Goal: Task Accomplishment & Management: Use online tool/utility

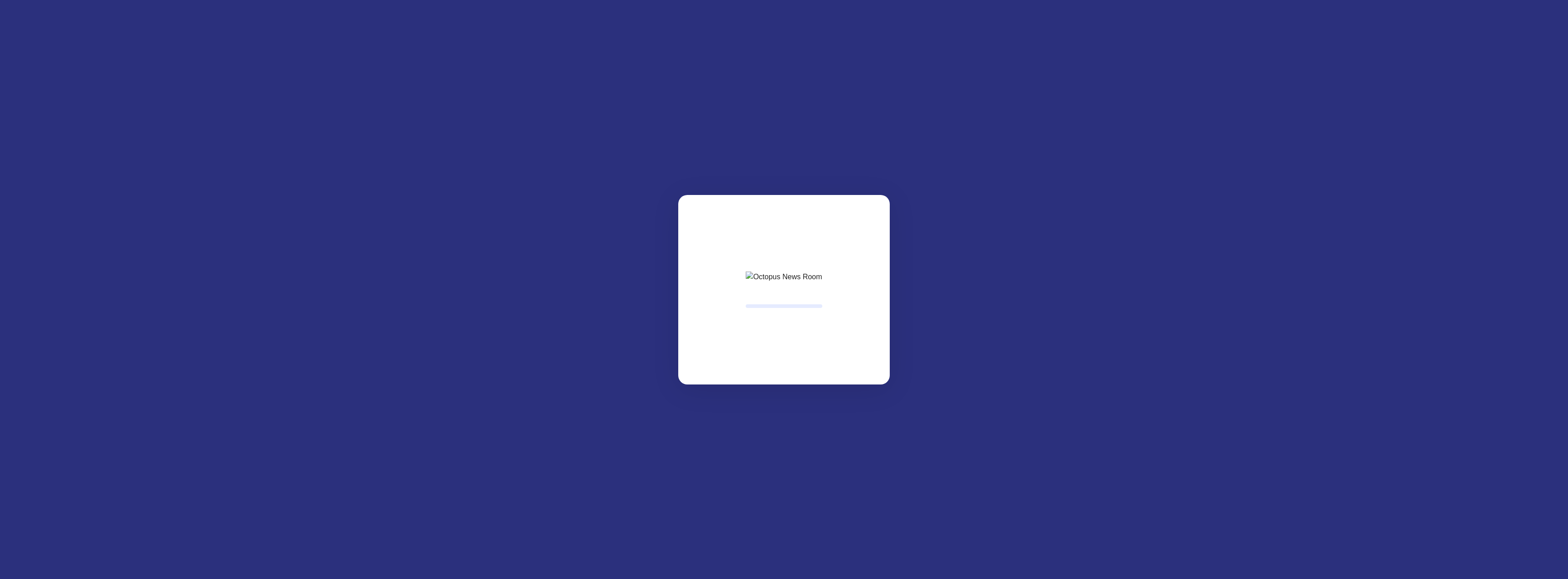
click at [650, 0] on html at bounding box center [784, 0] width 1568 height 0
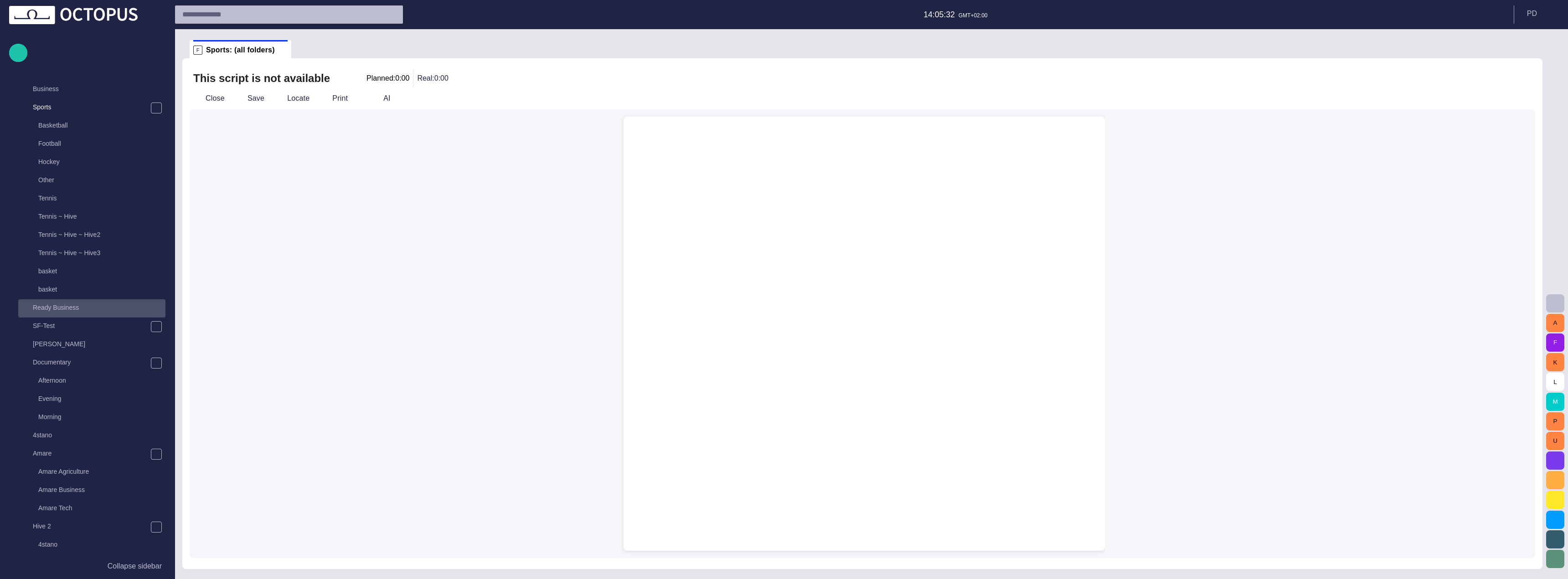
scroll to position [50, 0]
click at [155, 109] on span "main menu" at bounding box center [156, 111] width 7 height 7
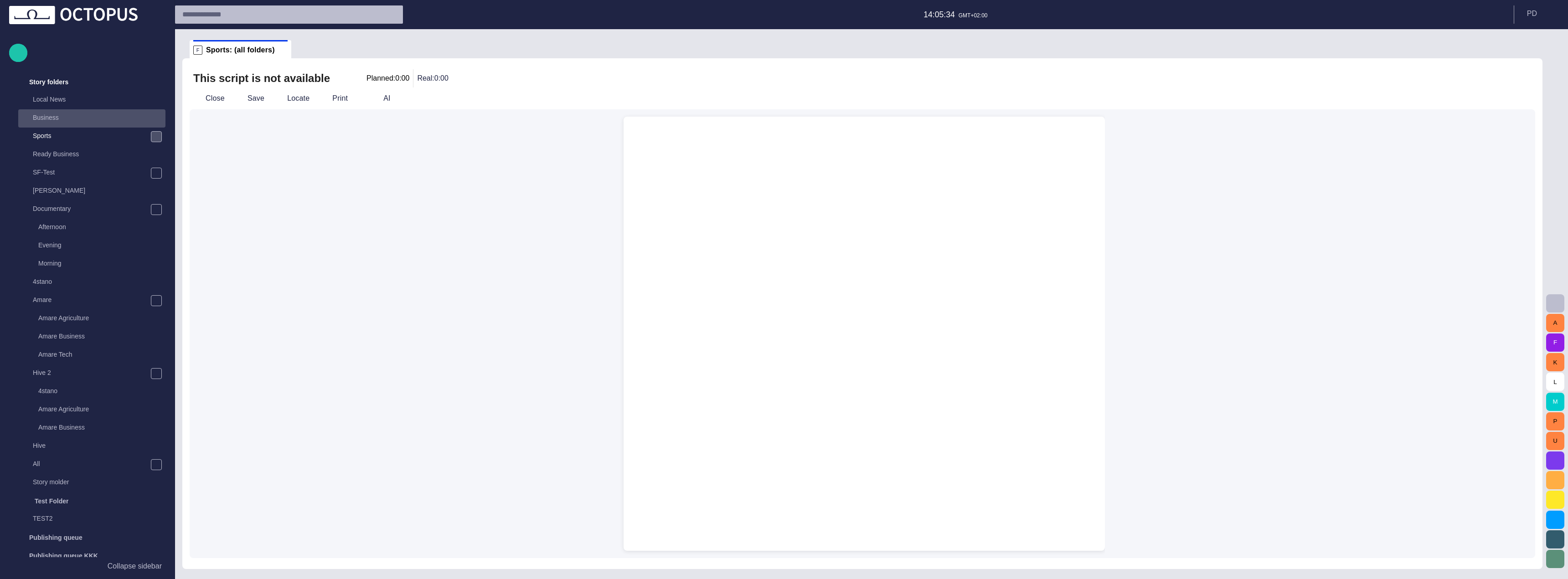
scroll to position [0, 0]
click at [153, 109] on span "main menu" at bounding box center [156, 106] width 7 height 7
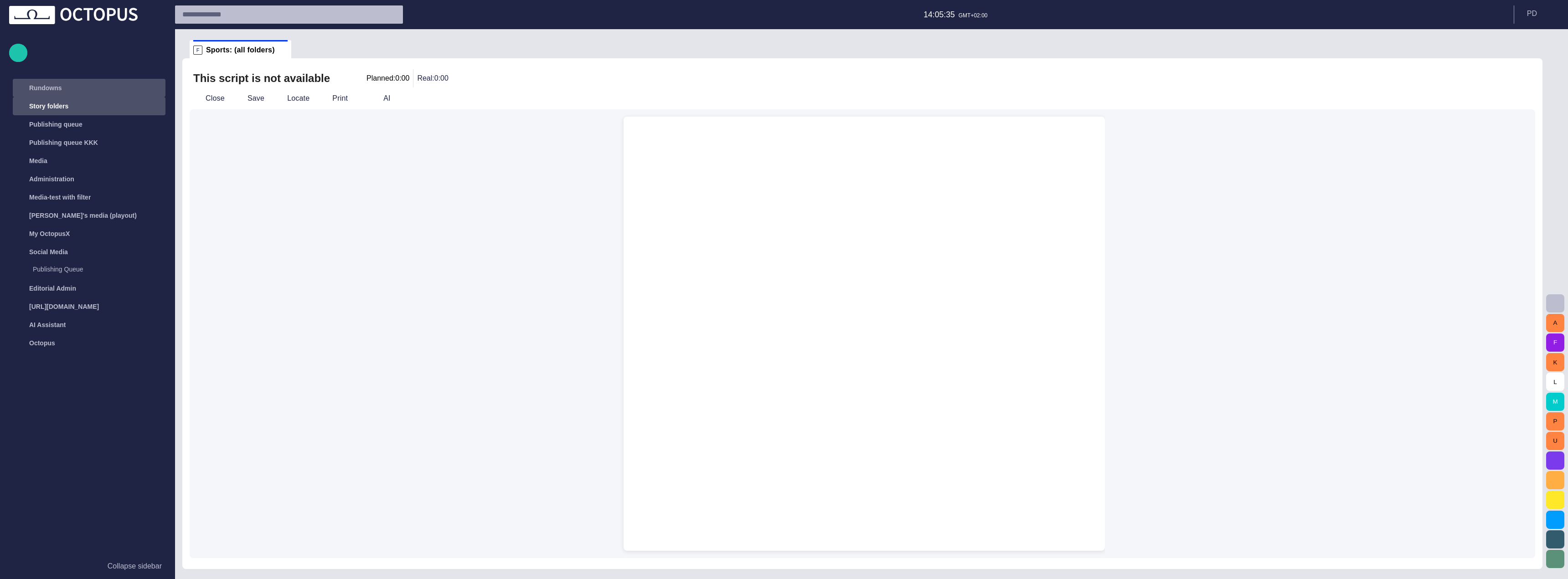
click at [111, 92] on div "Rundowns" at bounding box center [81, 88] width 133 height 15
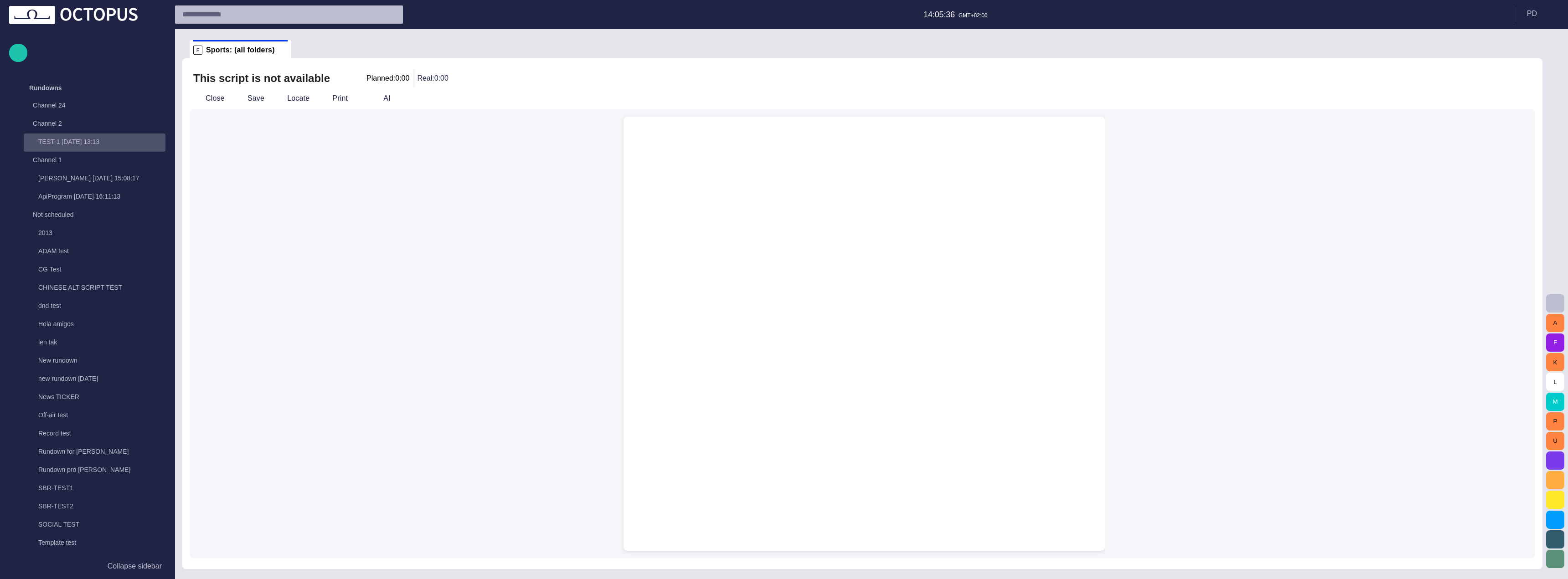
click at [97, 144] on p "TEST-1 [DATE] 13:13" at bounding box center [102, 141] width 127 height 9
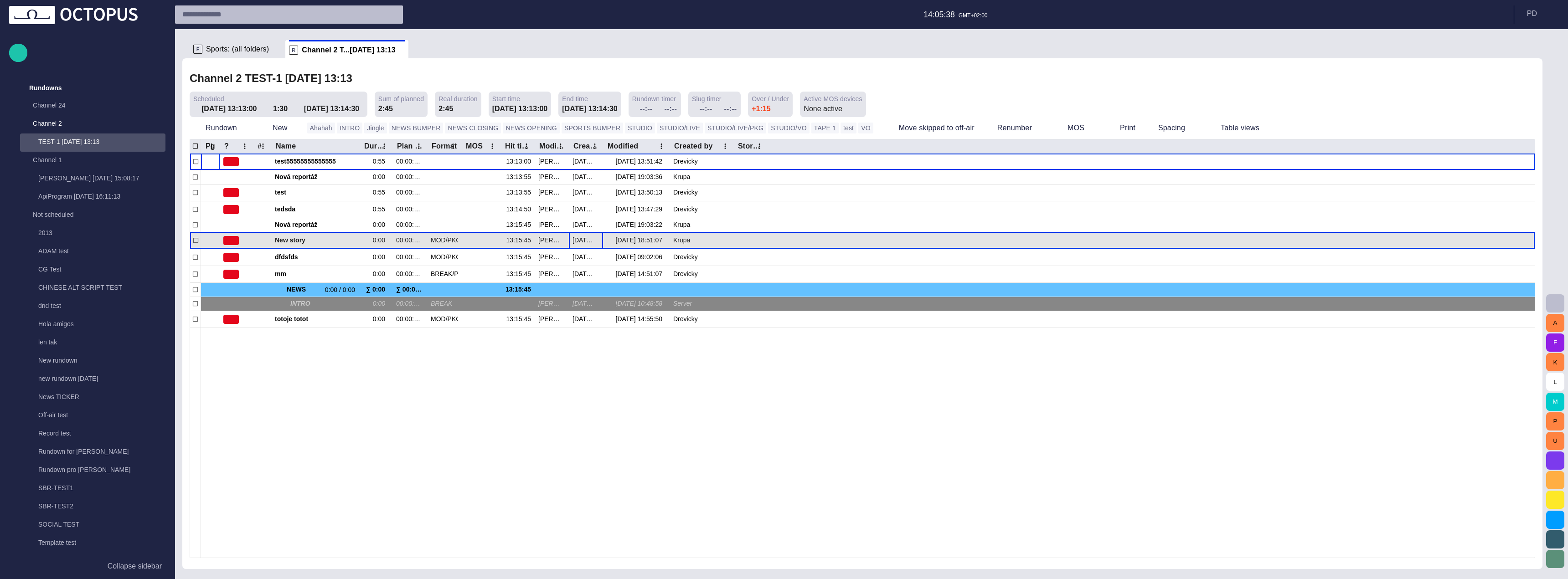
click at [588, 235] on div "8/18 18:51:07" at bounding box center [586, 240] width 34 height 16
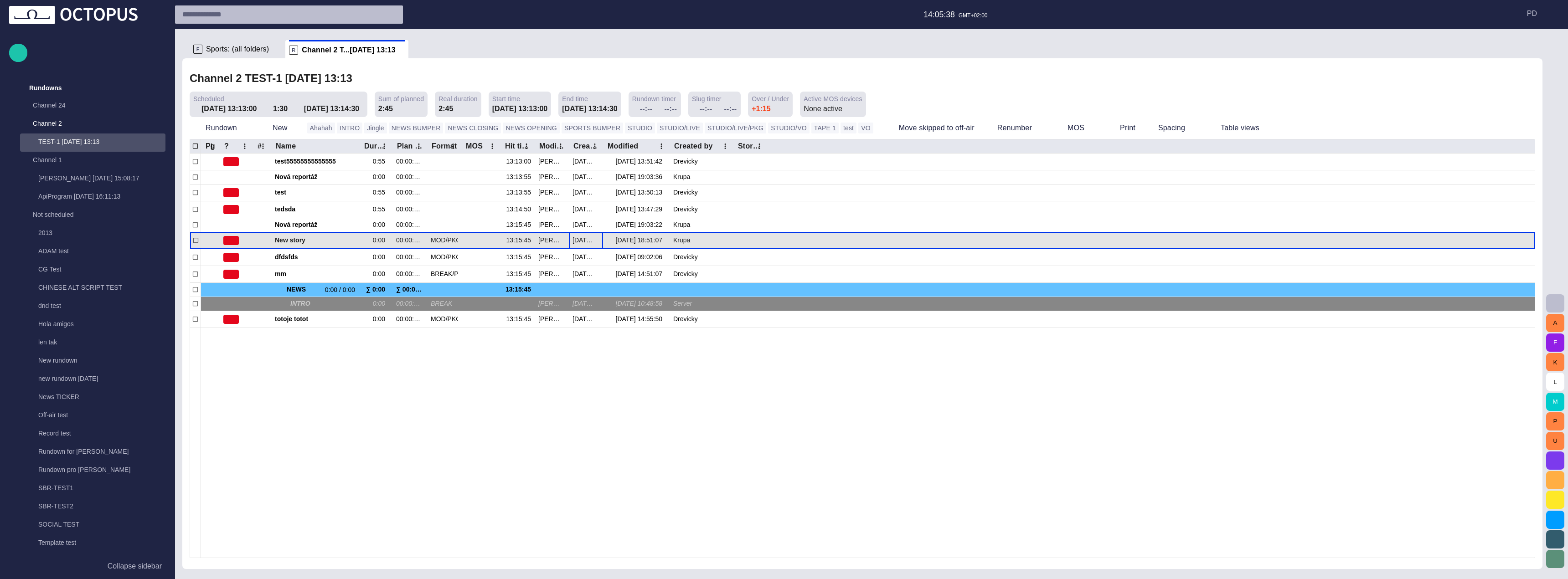
click at [588, 235] on div "8/18 18:51:07" at bounding box center [586, 240] width 34 height 16
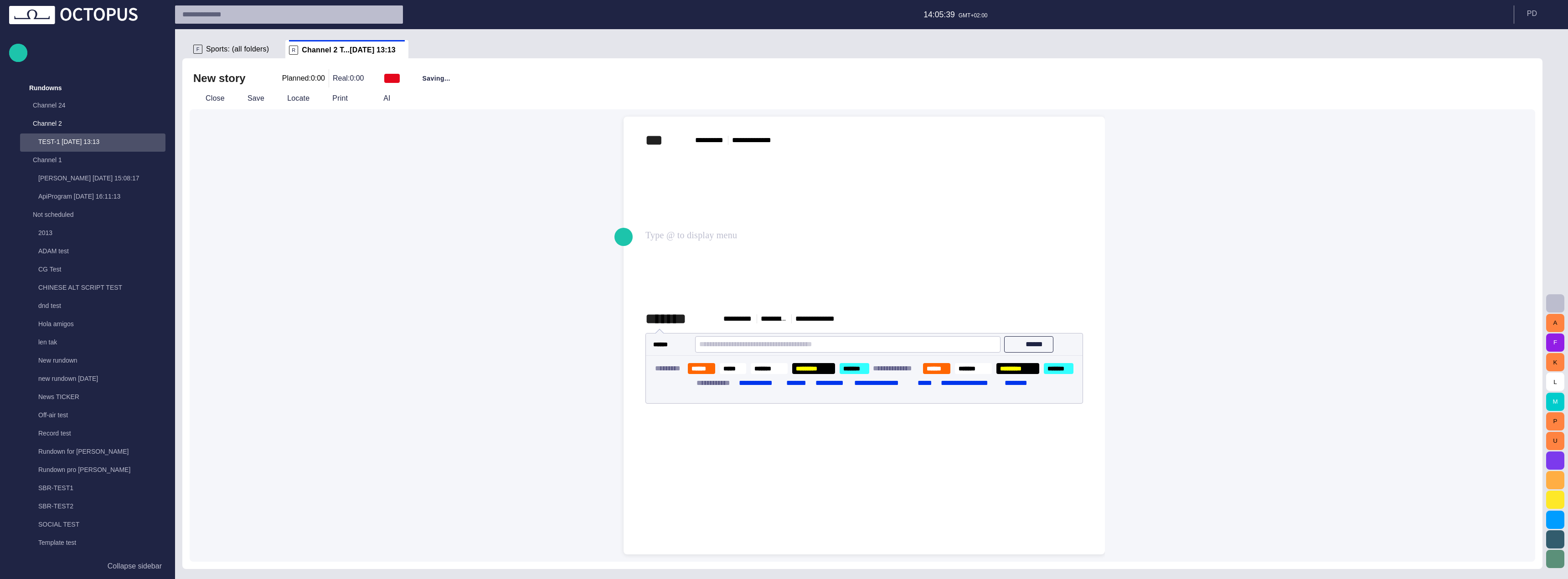
click at [709, 233] on div "﻿ ﻿ ﻿" at bounding box center [864, 230] width 438 height 161
click at [78, 192] on div "ApiProgram [DATE] 16:11:13" at bounding box center [96, 196] width 140 height 13
click at [78, 192] on div "Channel 24 Channel 2 TEST-1 07/02 13:13 Channel 1 LukaaS 08/11 15:08:17 ApiProg…" at bounding box center [90, 443] width 151 height 692
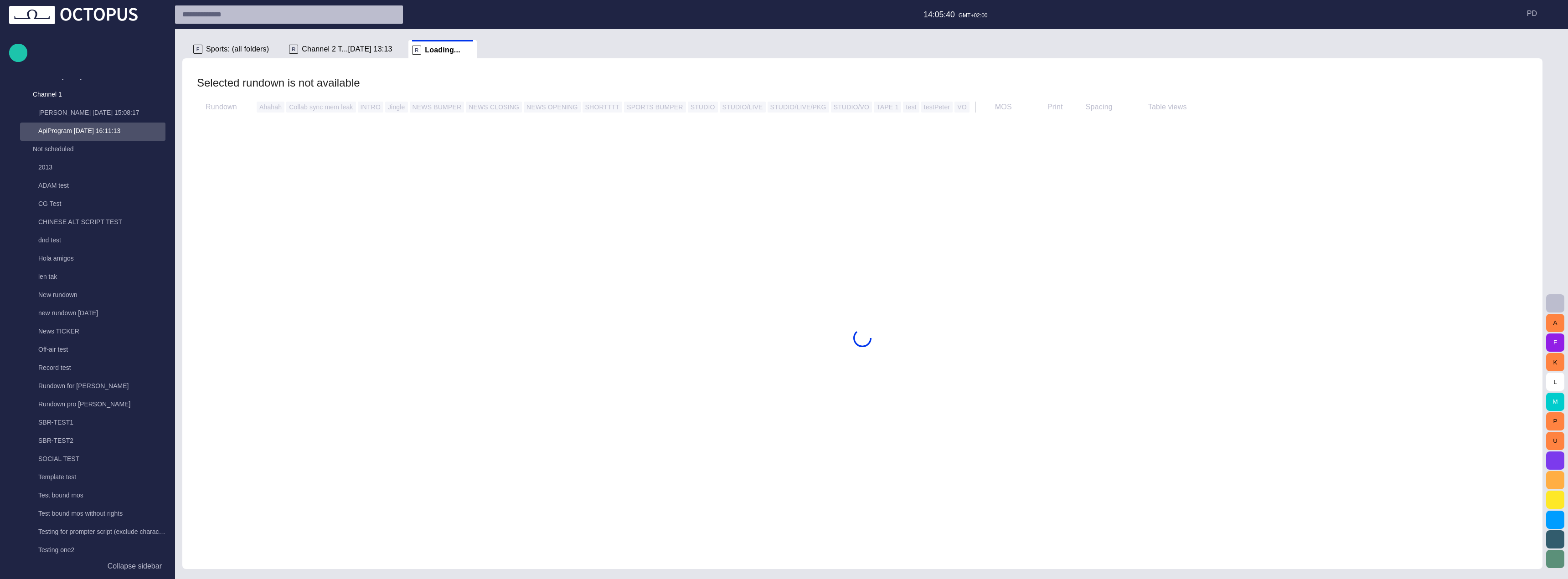
scroll to position [73, 0]
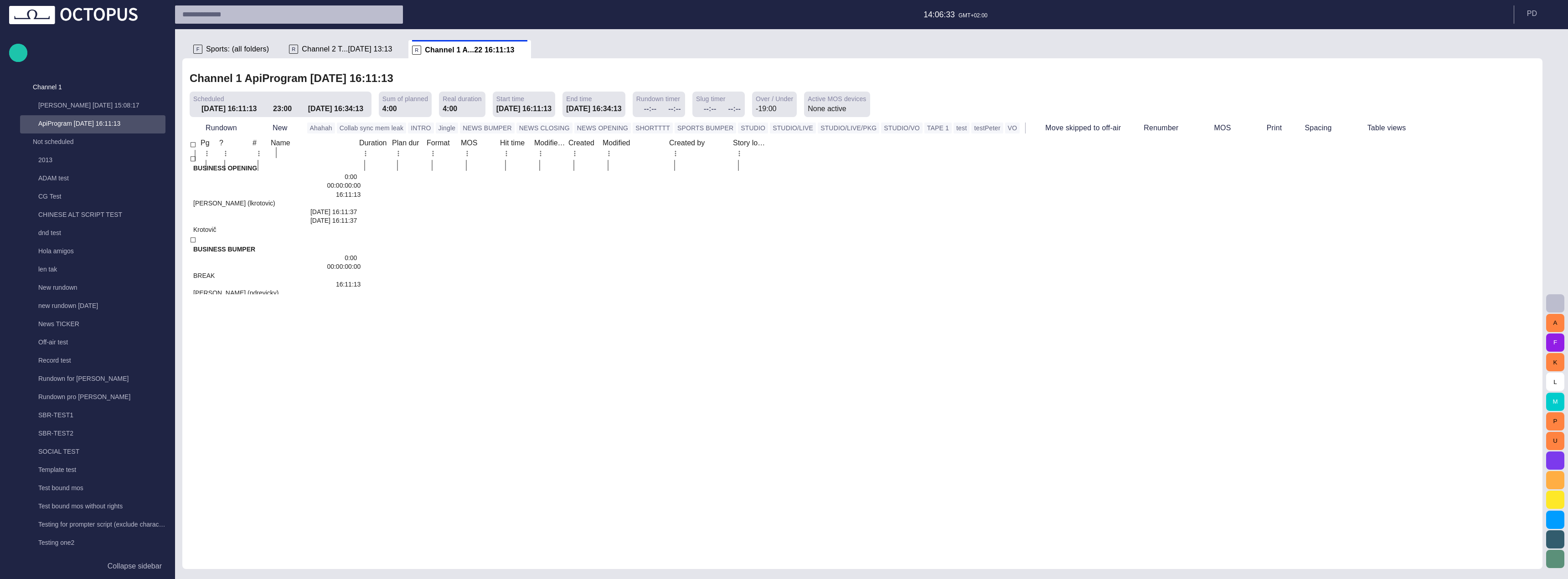
click at [364, 280] on div at bounding box center [277, 280] width 175 height 0
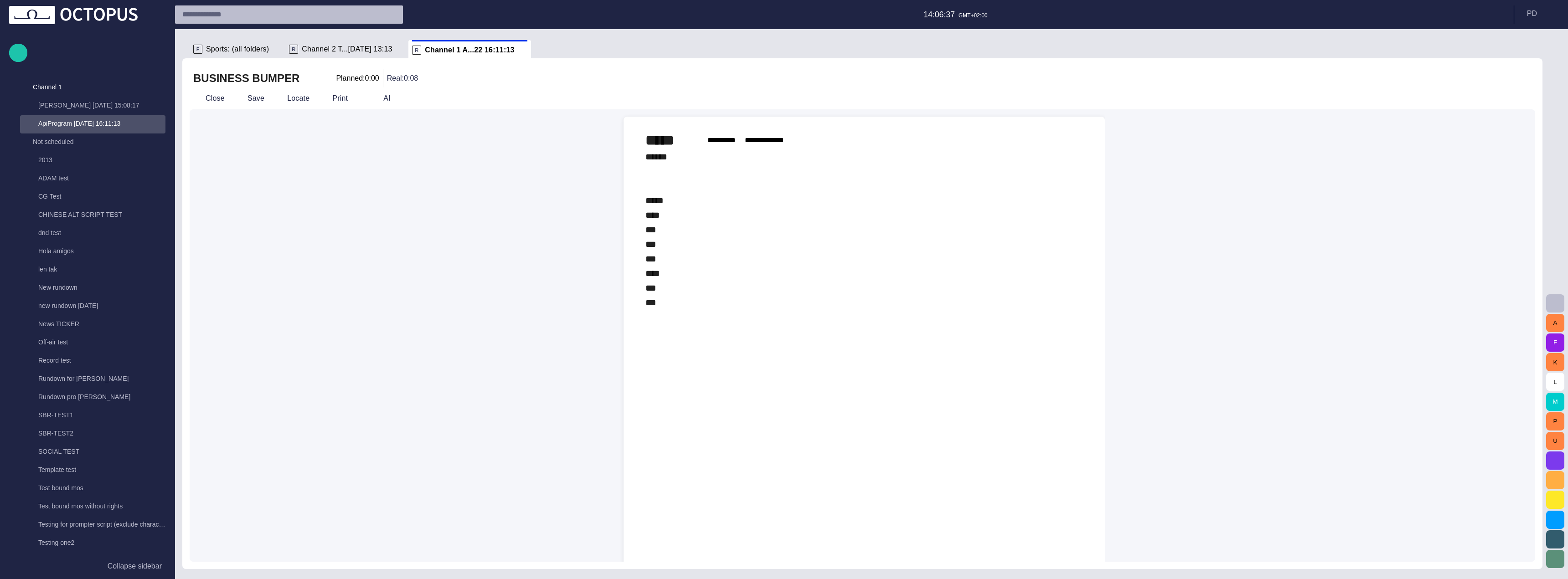
drag, startPoint x: 494, startPoint y: 50, endPoint x: 479, endPoint y: 50, distance: 15.0
click at [518, 50] on span at bounding box center [522, 50] width 9 height 9
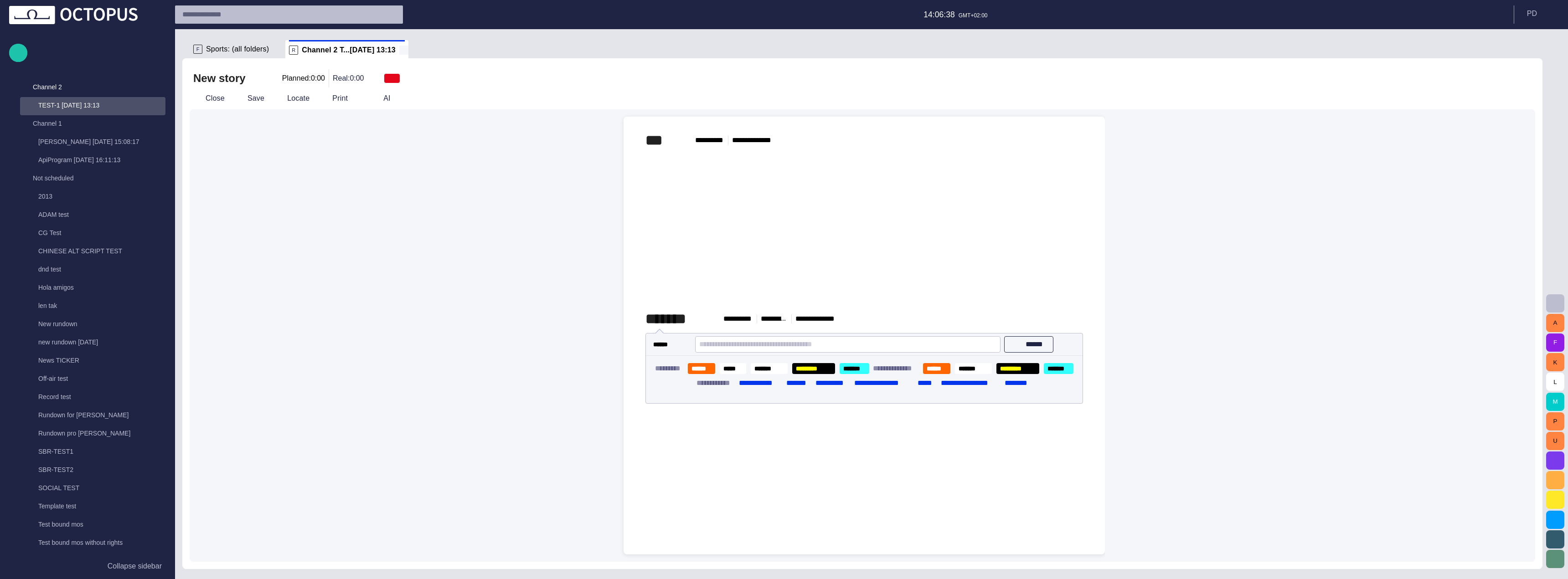
click at [399, 52] on span at bounding box center [404, 50] width 9 height 9
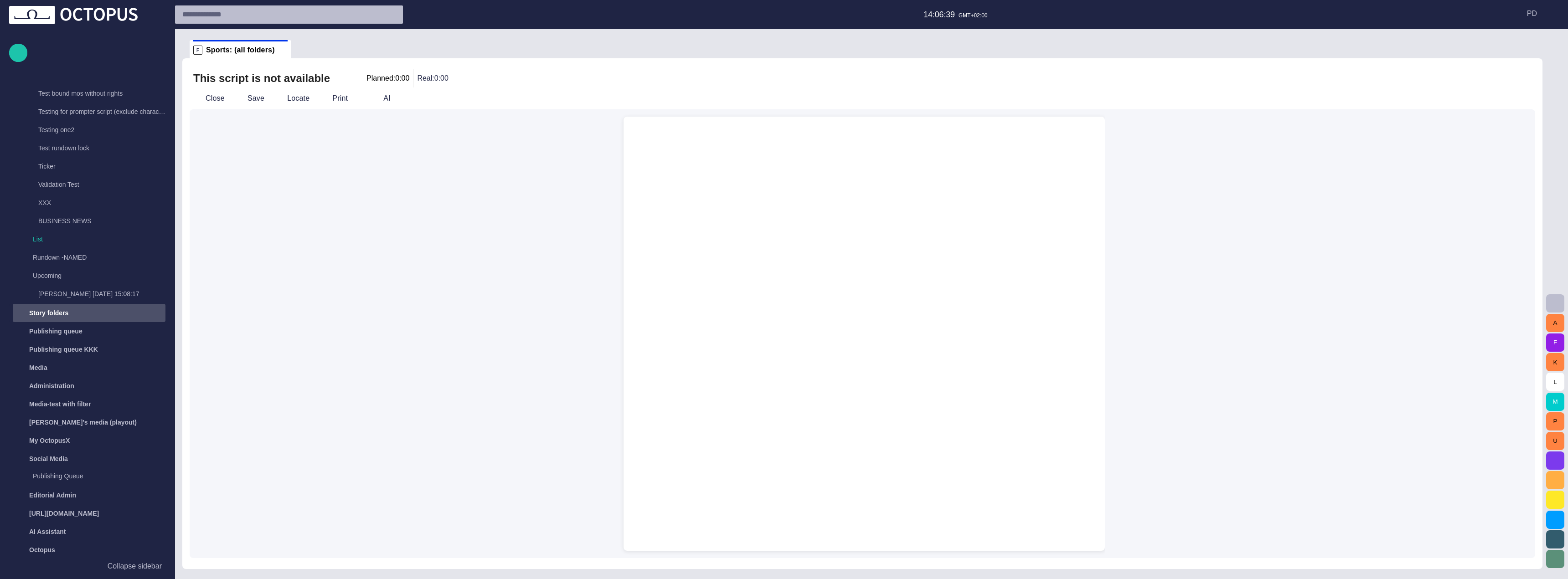
scroll to position [487, 0]
click at [200, 101] on span "button" at bounding box center [197, 98] width 9 height 9
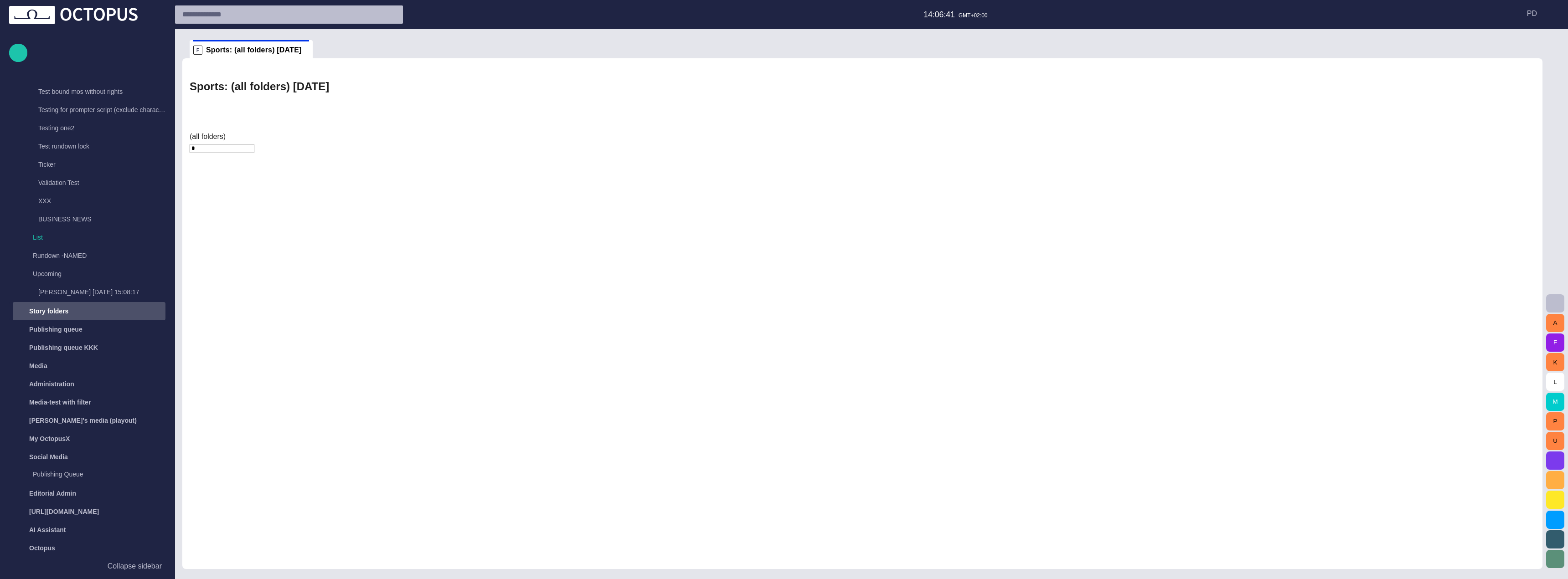
drag, startPoint x: 393, startPoint y: 102, endPoint x: 449, endPoint y: 94, distance: 56.6
click at [415, 78] on div "Sports: (all folders) [DATE]" at bounding box center [863, 105] width 1346 height 53
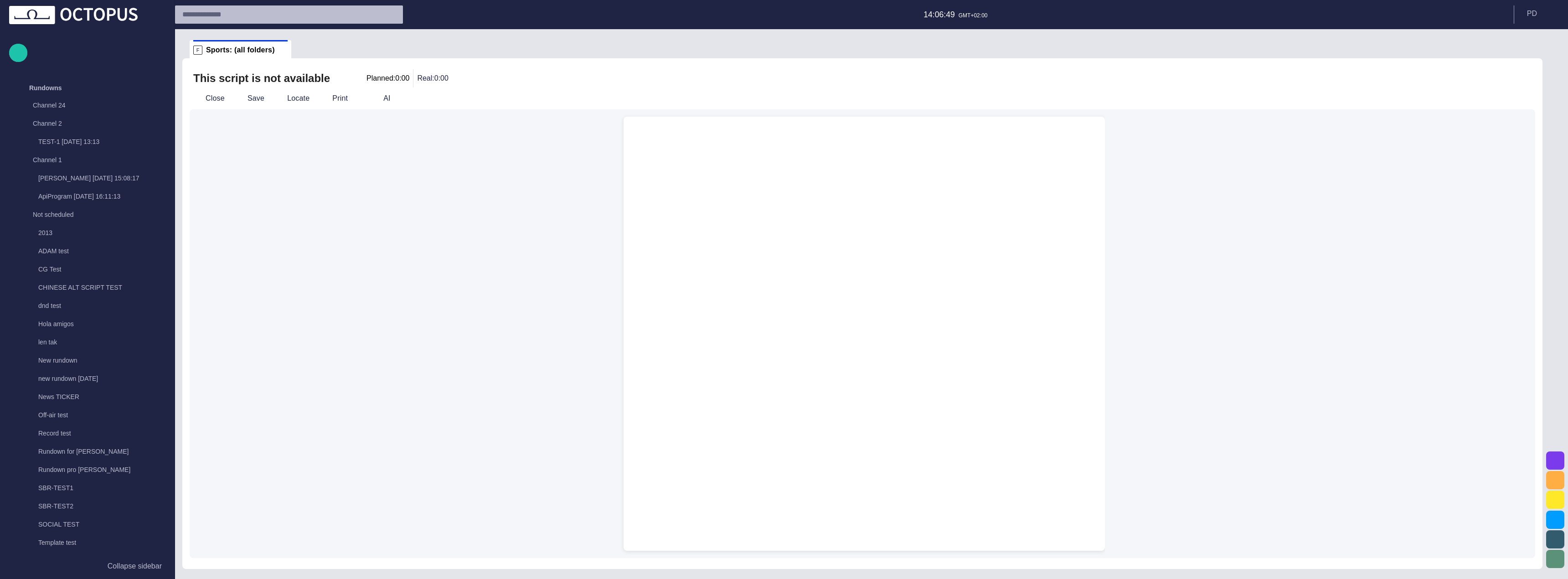
scroll to position [487, 0]
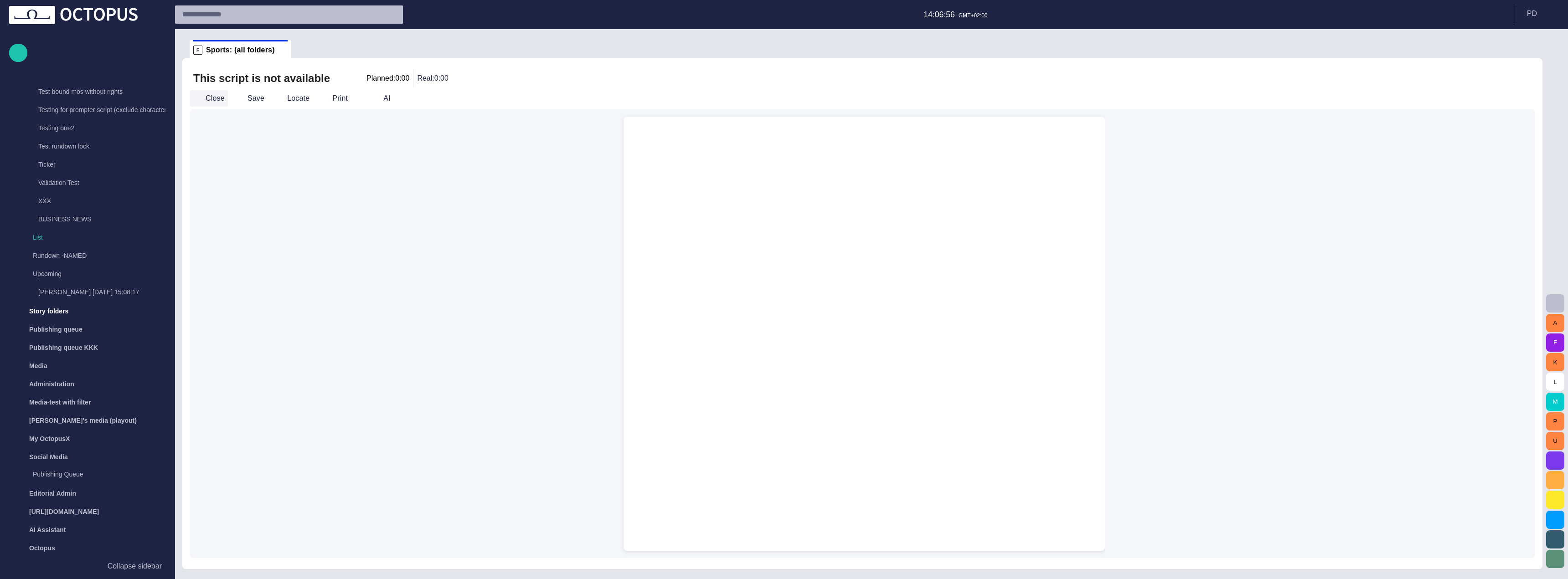
click at [207, 97] on button "Close" at bounding box center [209, 98] width 38 height 16
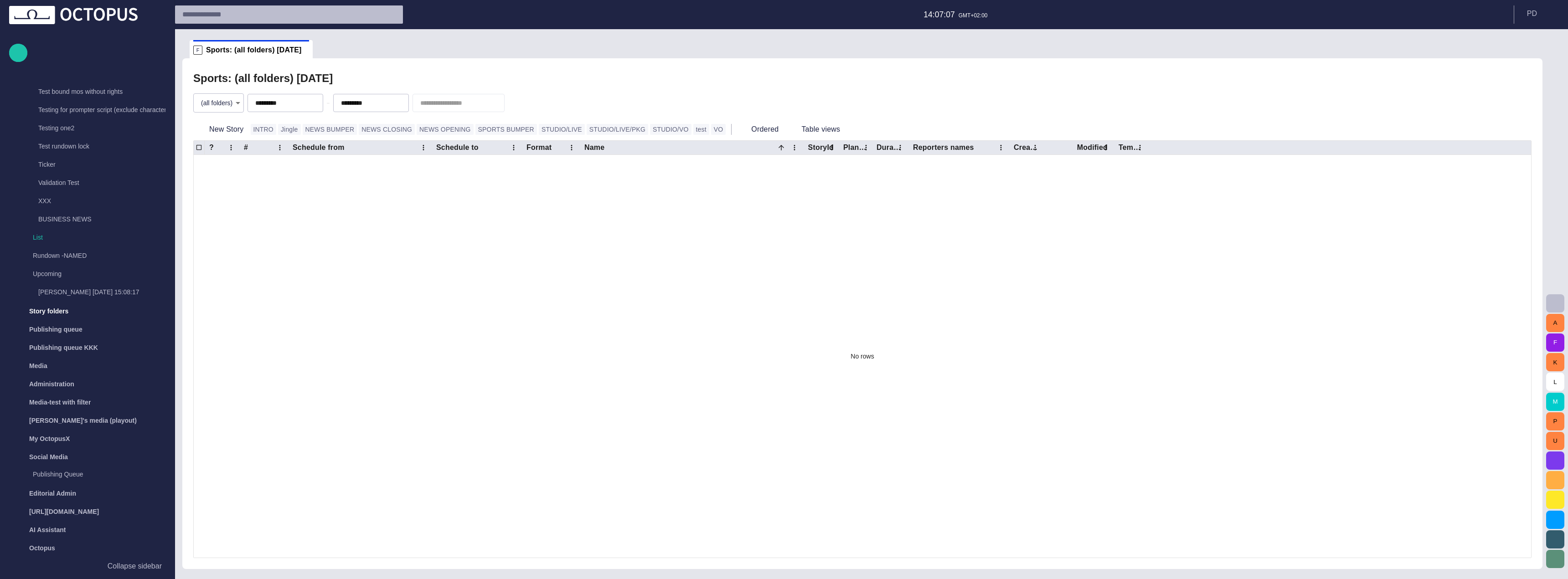
click at [994, 312] on div "No rows" at bounding box center [862, 356] width 1337 height 403
click at [298, 100] on span "button" at bounding box center [295, 103] width 7 height 7
click at [384, 103] on span "button" at bounding box center [380, 103] width 7 height 7
click at [716, 72] on div "Sports: (all folders) - today" at bounding box center [863, 78] width 1339 height 18
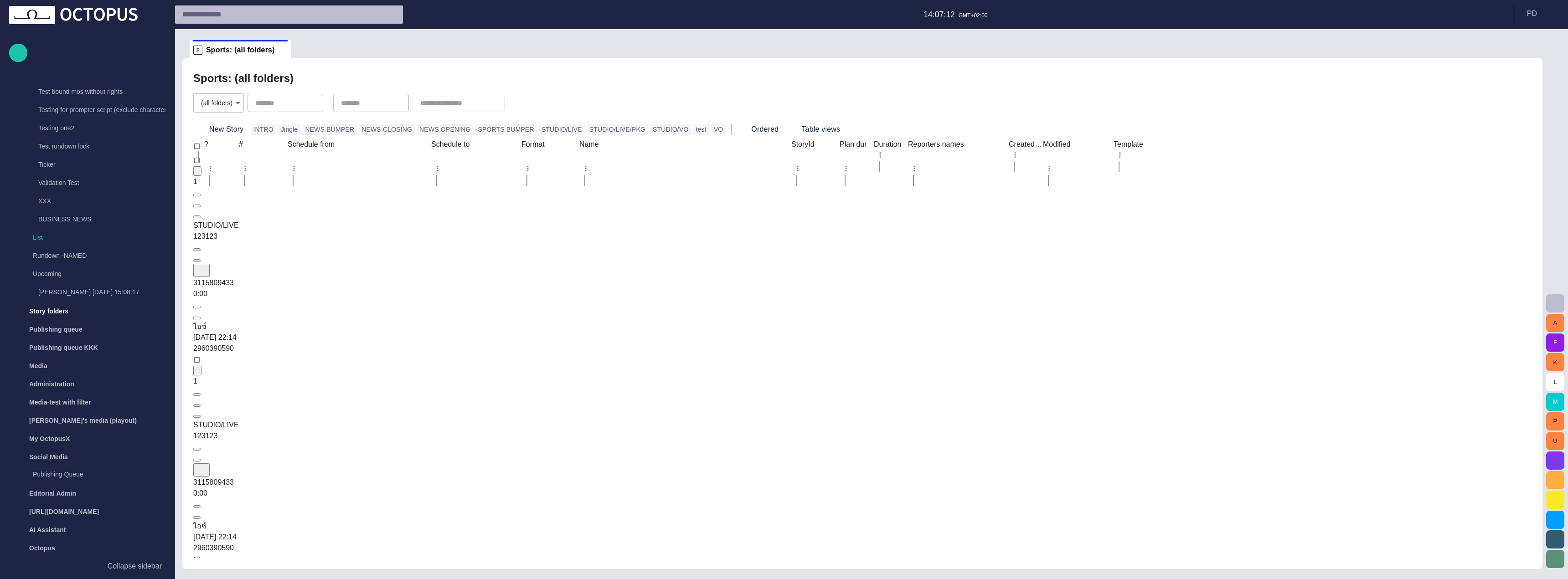
click at [510, 431] on div "123123" at bounding box center [352, 436] width 317 height 11
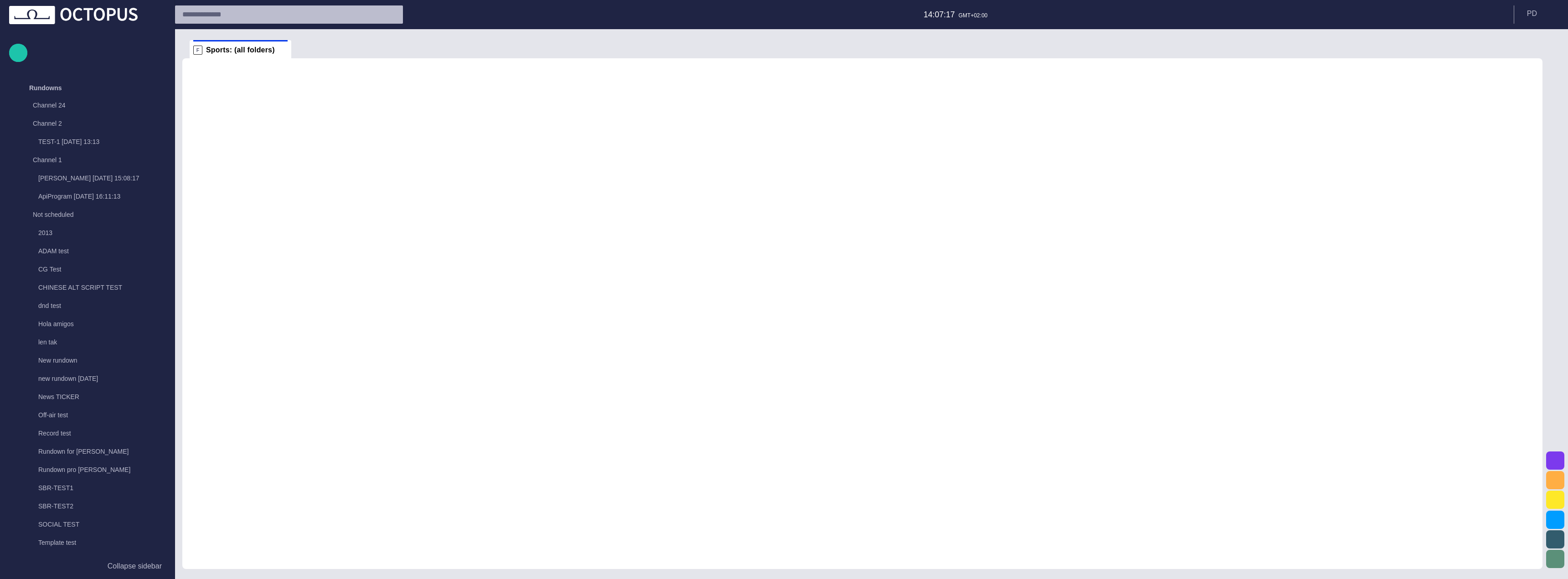
scroll to position [487, 0]
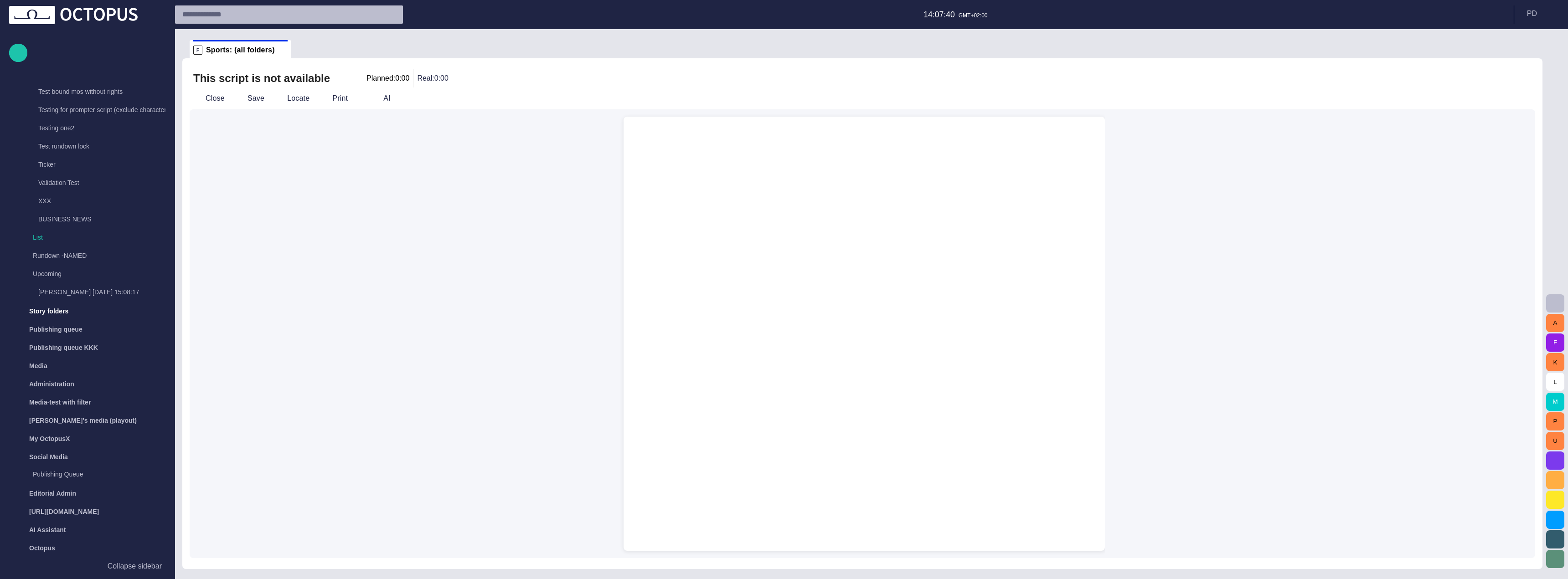
click at [1273, 348] on div "Prompter note Script note AI Duration: 0:00 Type @ to display menu" at bounding box center [863, 334] width 1346 height 449
click at [220, 100] on button "Close" at bounding box center [209, 98] width 38 height 16
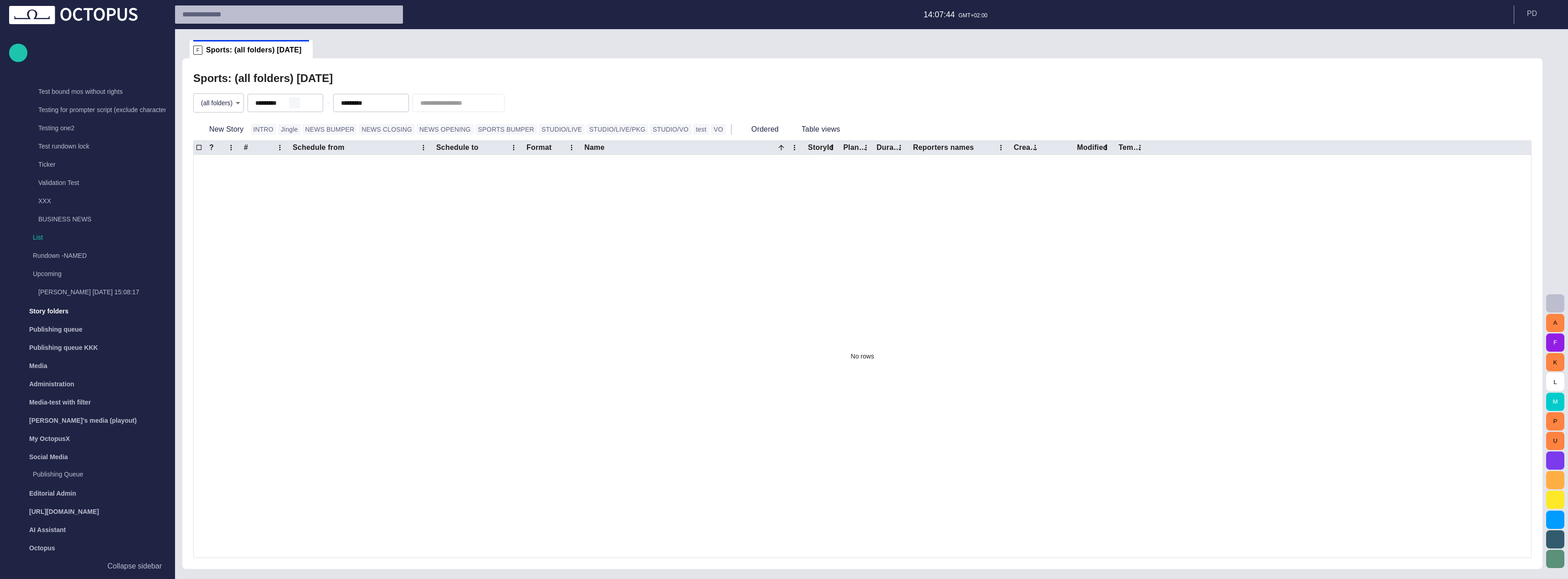
click at [298, 100] on span "button" at bounding box center [295, 103] width 7 height 7
click at [384, 105] on span "button" at bounding box center [380, 103] width 7 height 7
click at [754, 93] on div "(all folders) *" at bounding box center [863, 103] width 1339 height 31
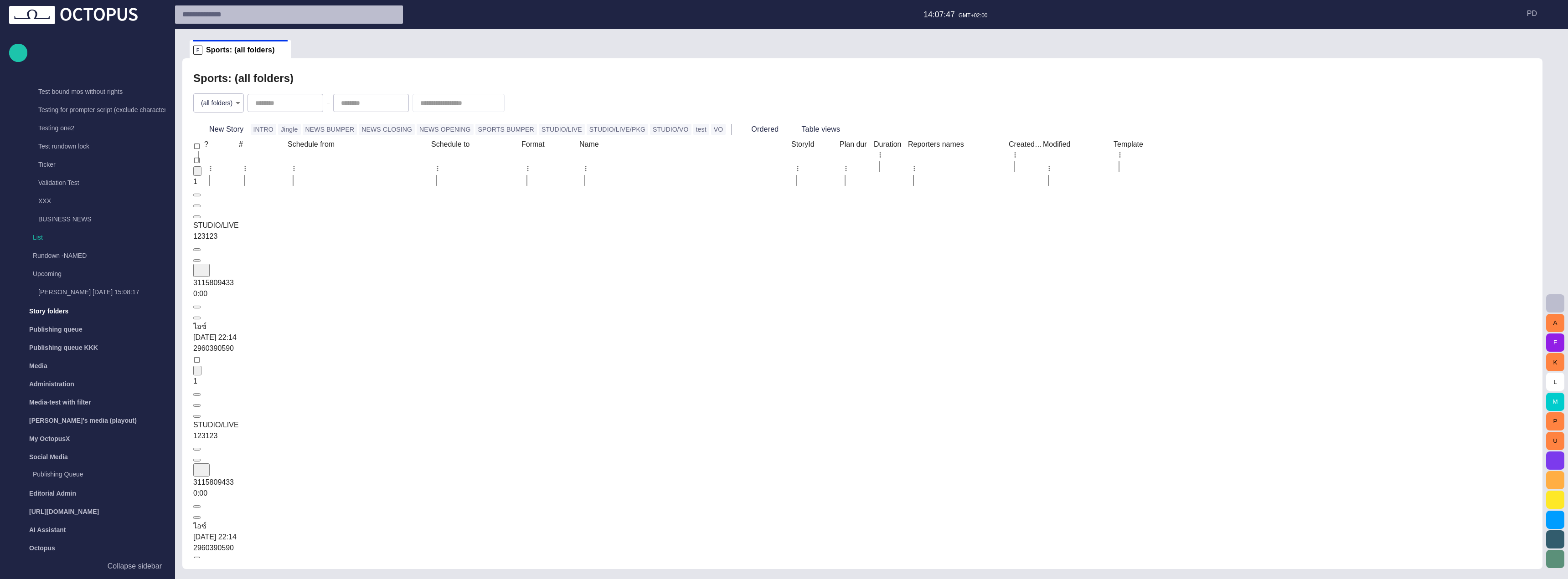
click at [510, 231] on div "123123" at bounding box center [352, 237] width 317 height 11
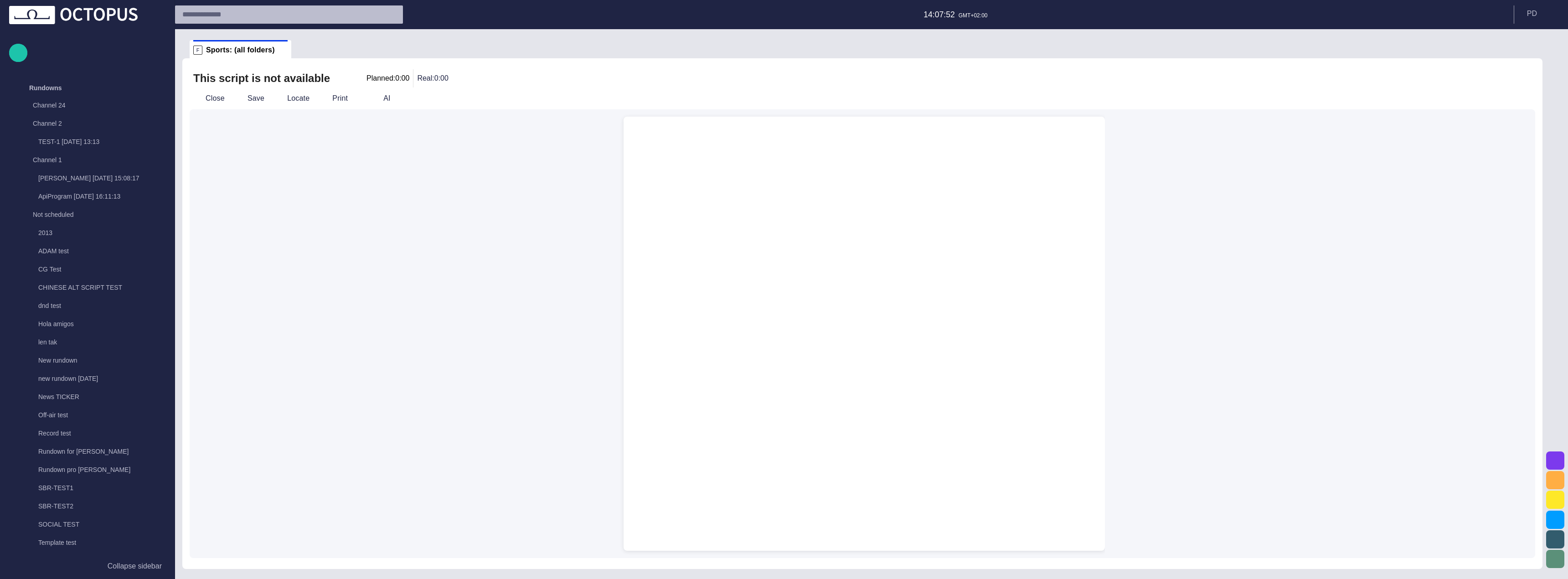
scroll to position [487, 0]
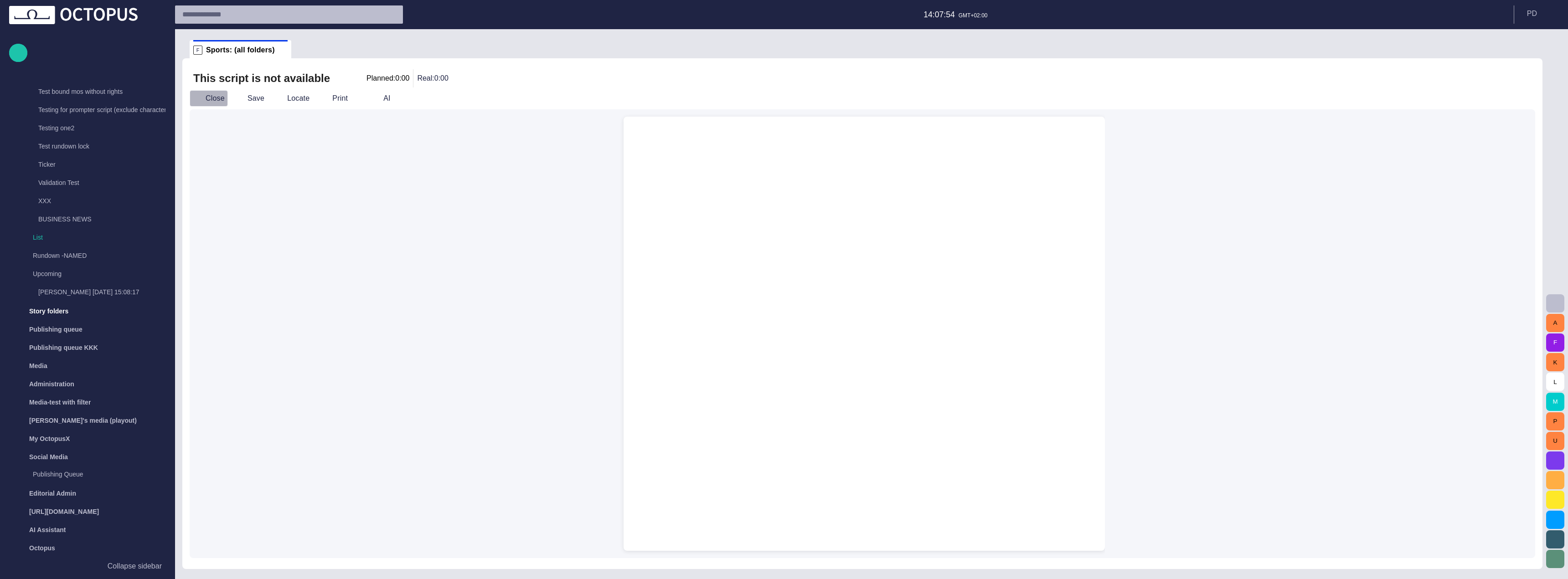
click at [213, 95] on button "Close" at bounding box center [209, 98] width 38 height 16
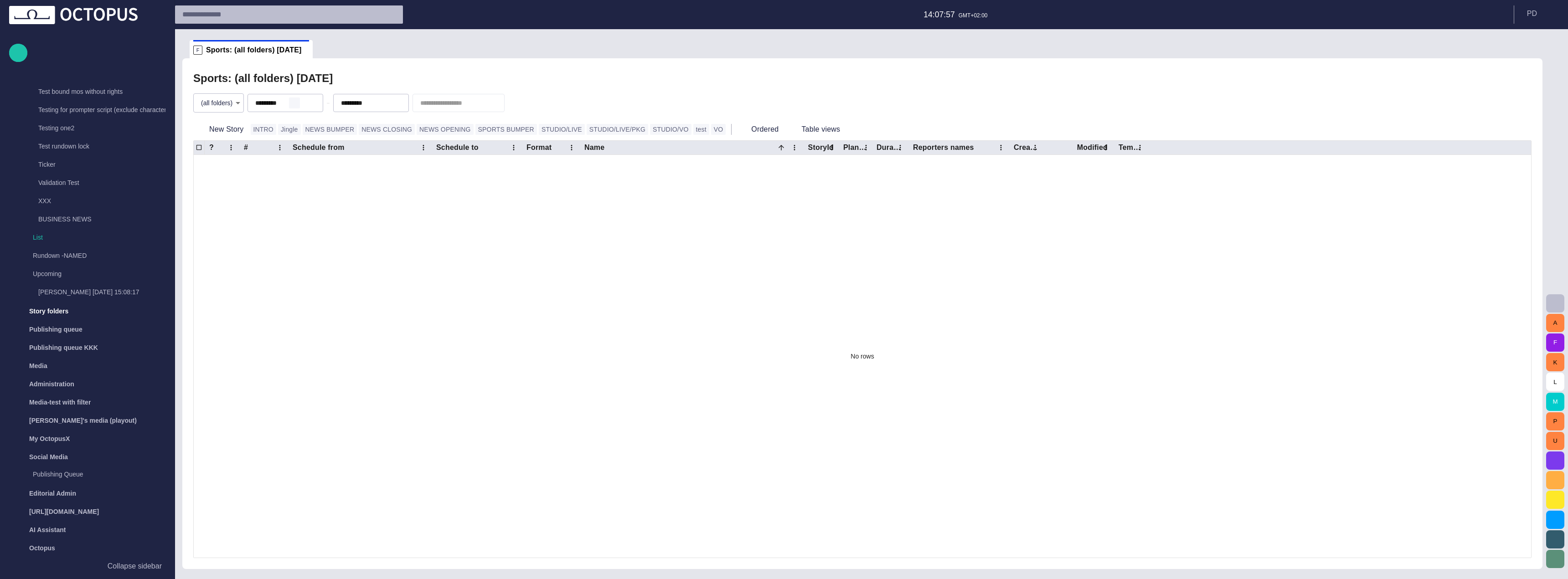
click at [298, 102] on span "button" at bounding box center [295, 103] width 7 height 7
click at [384, 104] on span "button" at bounding box center [380, 103] width 7 height 7
click at [719, 82] on div "Sports: (all folders) [DATE]" at bounding box center [863, 78] width 1339 height 18
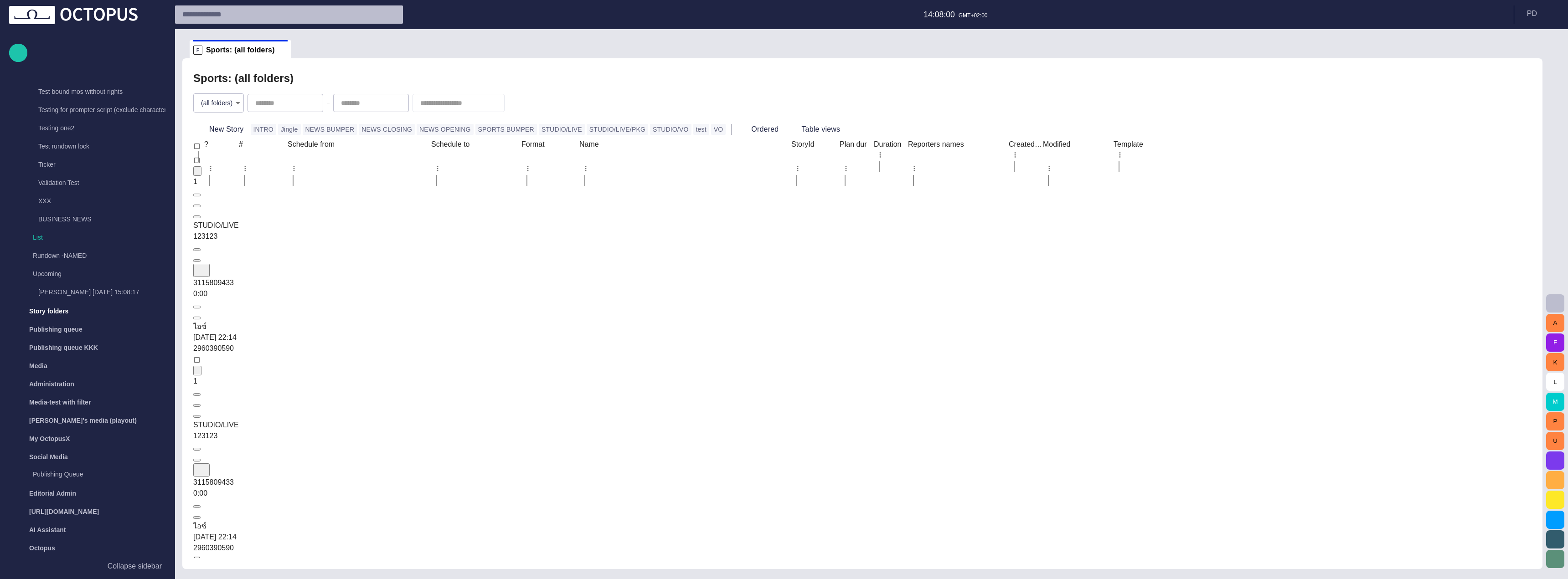
click at [510, 231] on div "123123" at bounding box center [352, 237] width 317 height 11
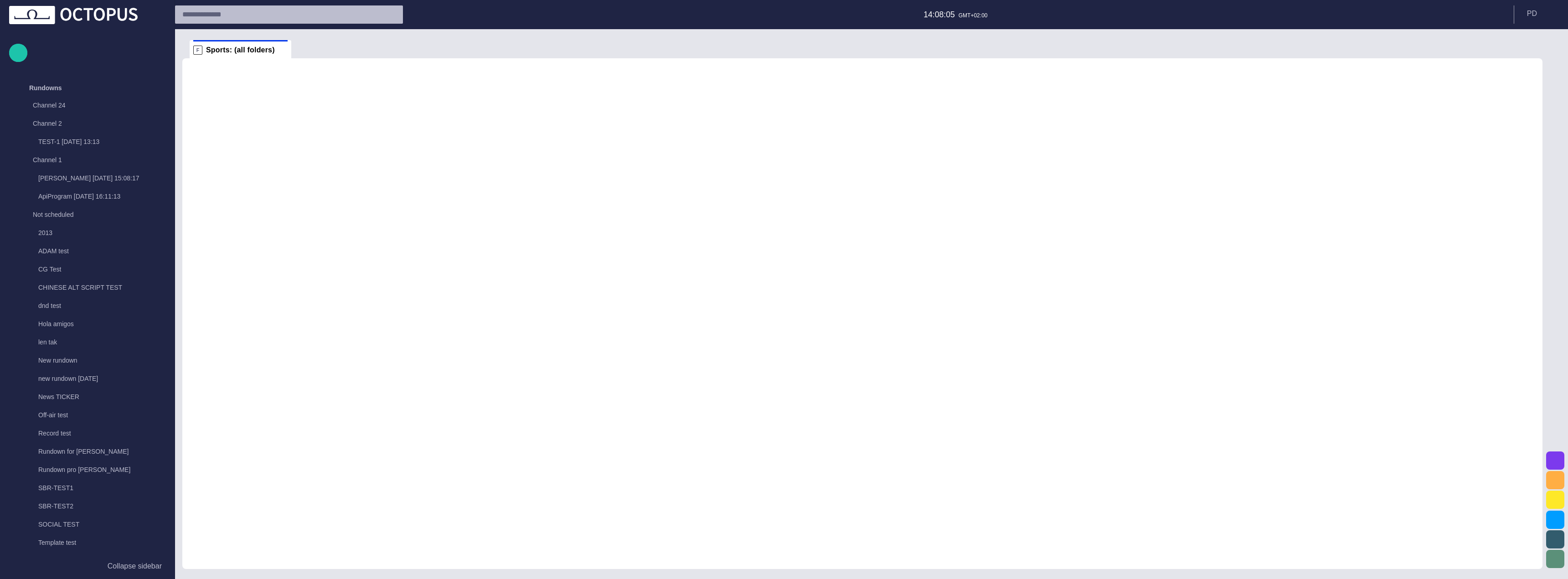
scroll to position [487, 0]
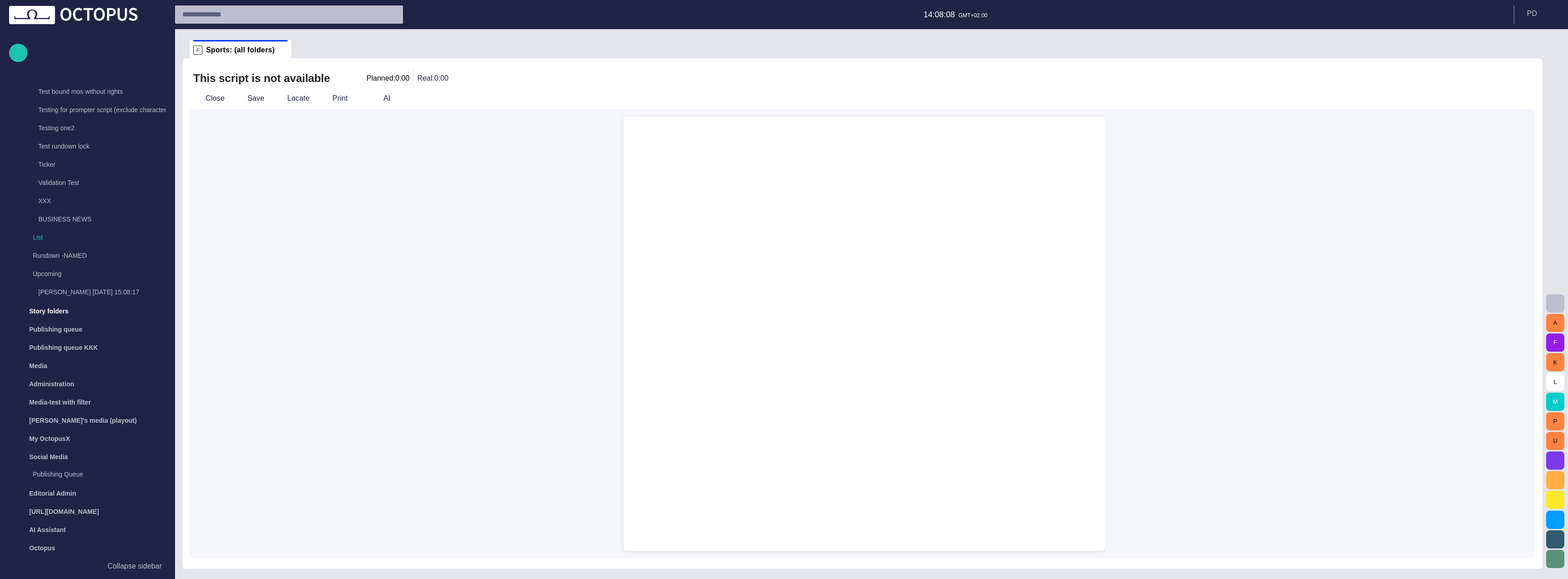
click at [893, 343] on div at bounding box center [864, 356] width 467 height 390
click at [884, 322] on div at bounding box center [864, 356] width 467 height 390
click at [690, 252] on div at bounding box center [864, 356] width 467 height 390
drag, startPoint x: 687, startPoint y: 246, endPoint x: 913, endPoint y: 178, distance: 236.0
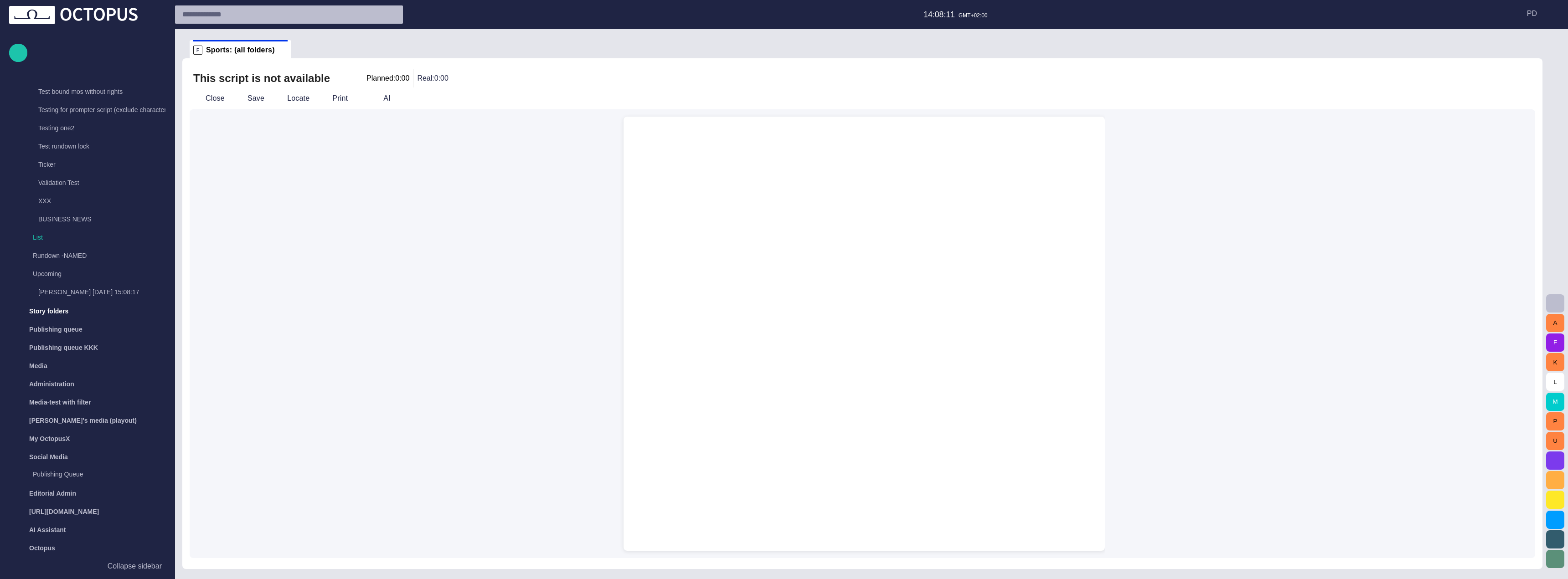
click at [913, 178] on div at bounding box center [864, 356] width 467 height 390
click at [760, 206] on div at bounding box center [864, 356] width 467 height 390
click at [401, 99] on span "button" at bounding box center [405, 98] width 9 height 9
click at [420, 100] on span "button" at bounding box center [424, 98] width 9 height 9
drag, startPoint x: 282, startPoint y: 263, endPoint x: 251, endPoint y: 219, distance: 53.8
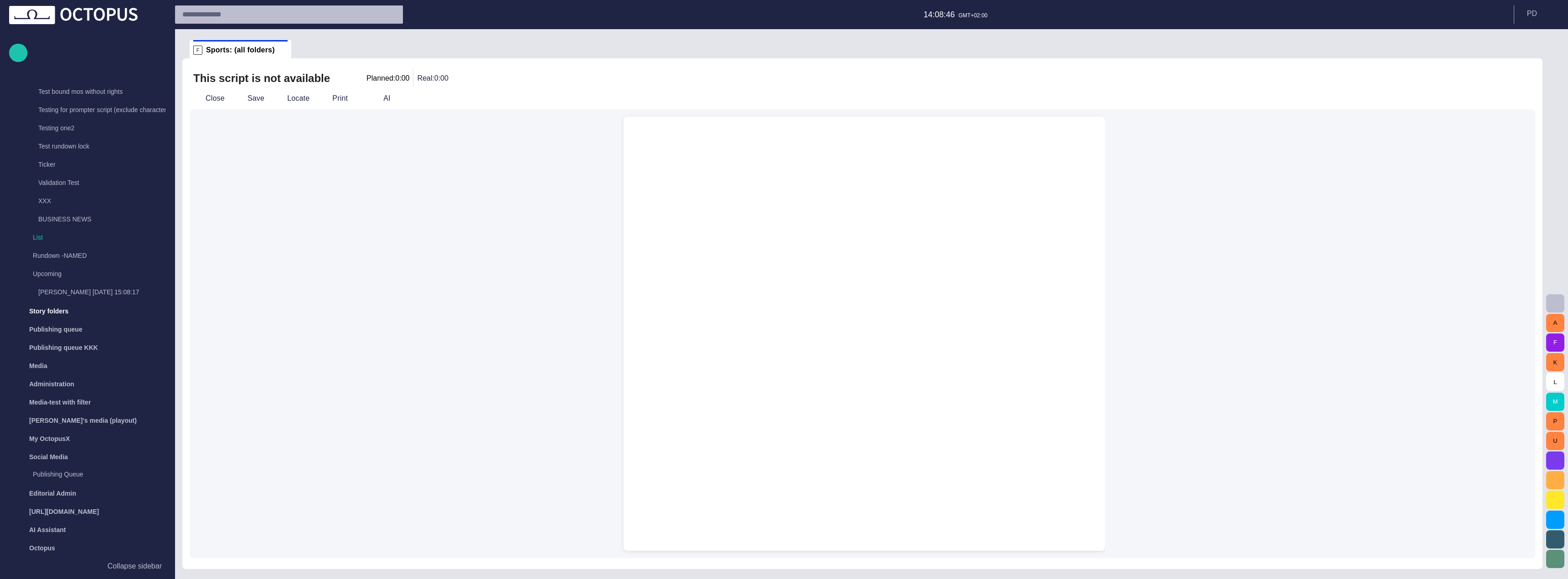
click at [282, 262] on div "Prompter note Script note AI Duration: 0:00 Type @ to display menu" at bounding box center [863, 334] width 1346 height 449
click at [204, 97] on button "Close" at bounding box center [209, 98] width 38 height 16
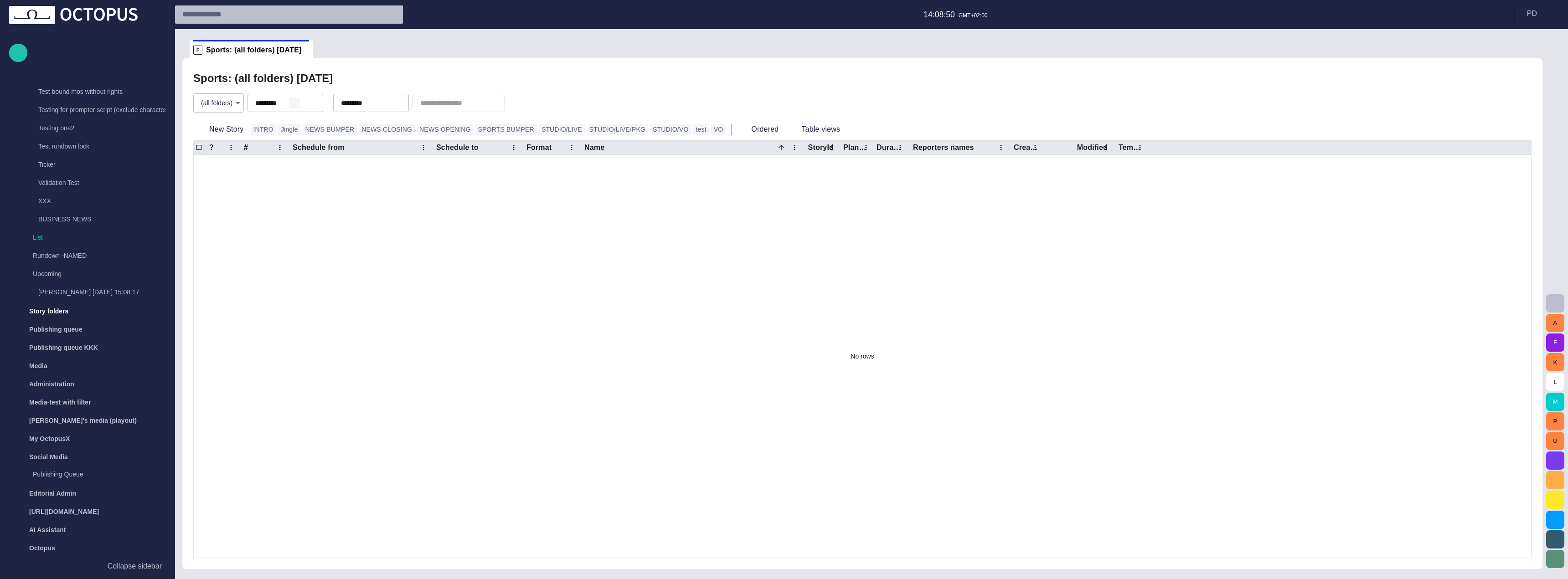
click at [298, 102] on span "button" at bounding box center [295, 103] width 7 height 7
click at [384, 105] on span "button" at bounding box center [380, 103] width 7 height 7
click at [727, 105] on div "(all folders) *" at bounding box center [863, 103] width 1339 height 31
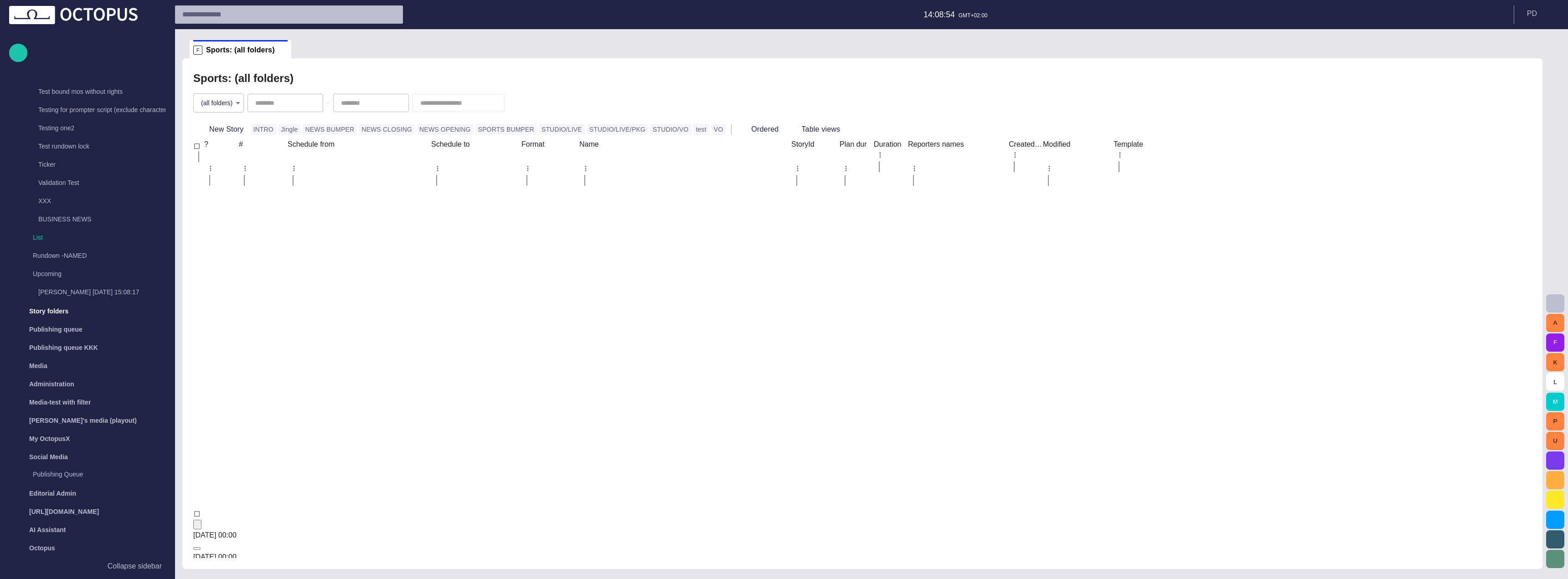
scroll to position [352, 0]
type input "*********"
